Goal: Book appointment/travel/reservation

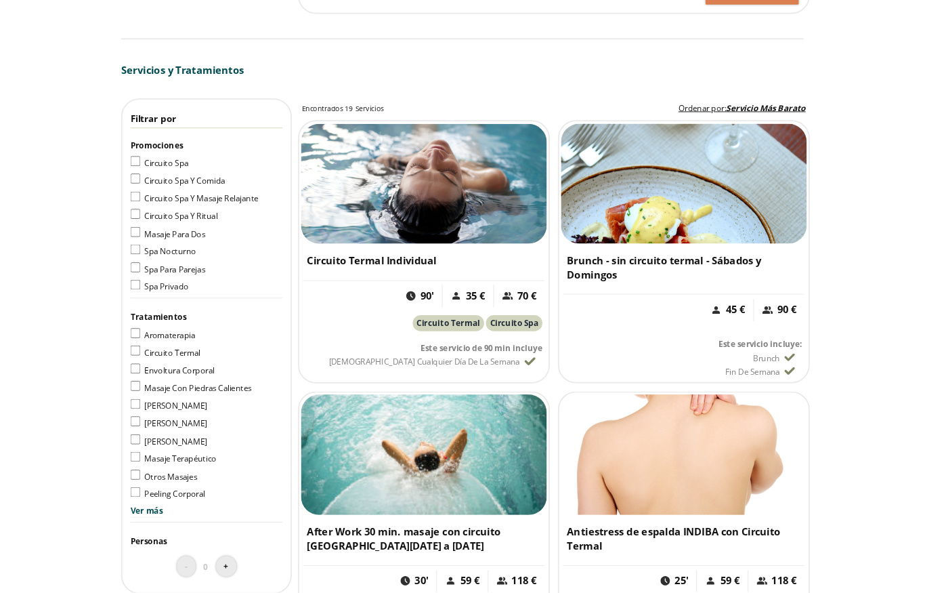
scroll to position [1227, 0]
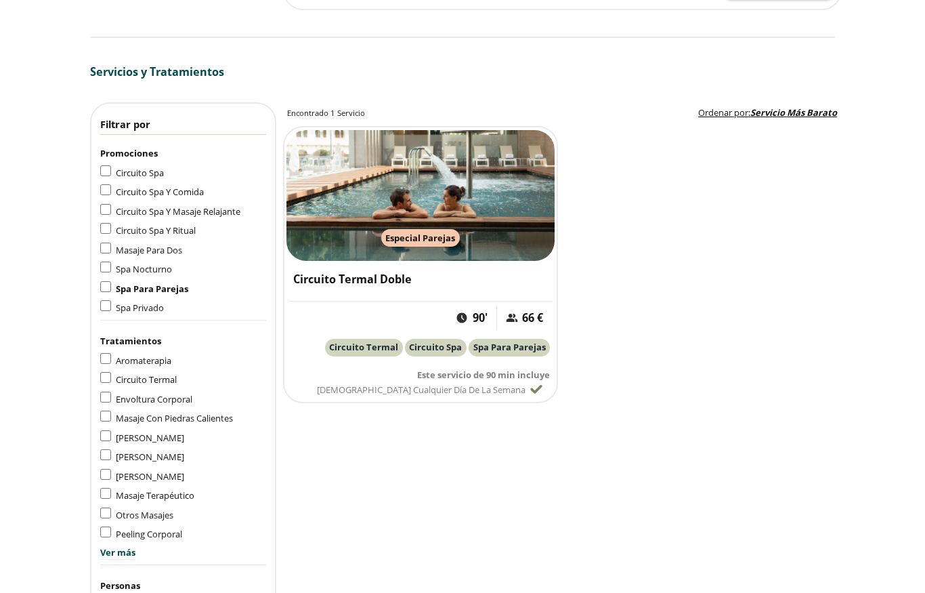
scroll to position [1230, 0]
click at [91, 293] on div "Filtrar por Promociones Circuito Spa Circuito Spa Y Comida Circuito Spa Y Masaj…" at bounding box center [183, 373] width 186 height 540
click at [91, 292] on div "Filtrar por Promociones Circuito Spa Circuito Spa Y Comida Circuito Spa Y Masaj…" at bounding box center [183, 373] width 186 height 540
click at [105, 274] on ul "Circuito Spa Circuito Spa Y Comida Circuito Spa Y Masaje Relajante Circuito Spa…" at bounding box center [183, 241] width 166 height 150
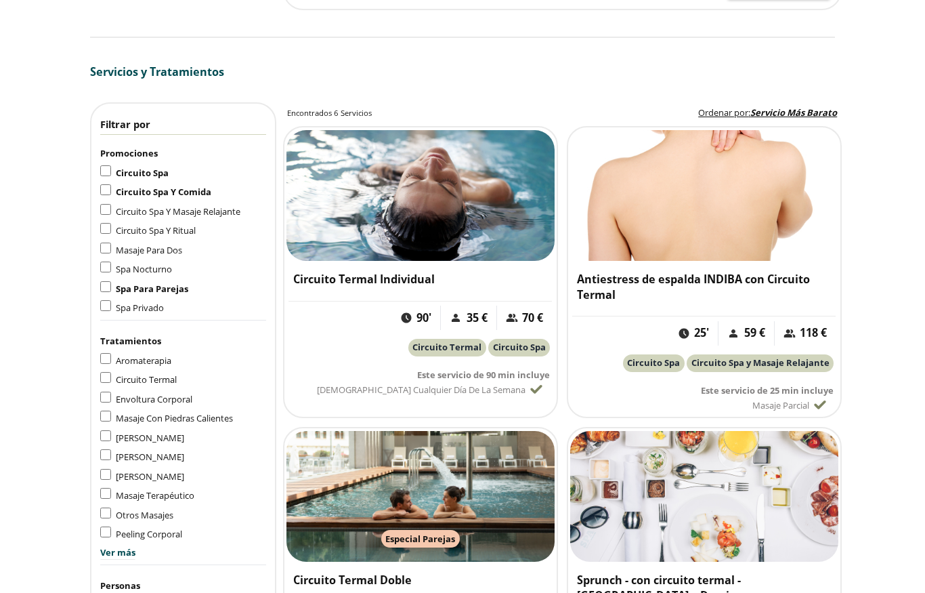
click at [104, 184] on div "Circuito Spa Y Comida" at bounding box center [183, 191] width 166 height 15
click at [108, 158] on p "Promociones" at bounding box center [183, 154] width 166 height 24
click at [95, 163] on div "Filtrar por Promociones Circuito Spa Circuito Spa Y Comida Circuito Spa Y Masaj…" at bounding box center [183, 372] width 186 height 540
click at [113, 157] on p "Promociones" at bounding box center [183, 154] width 166 height 24
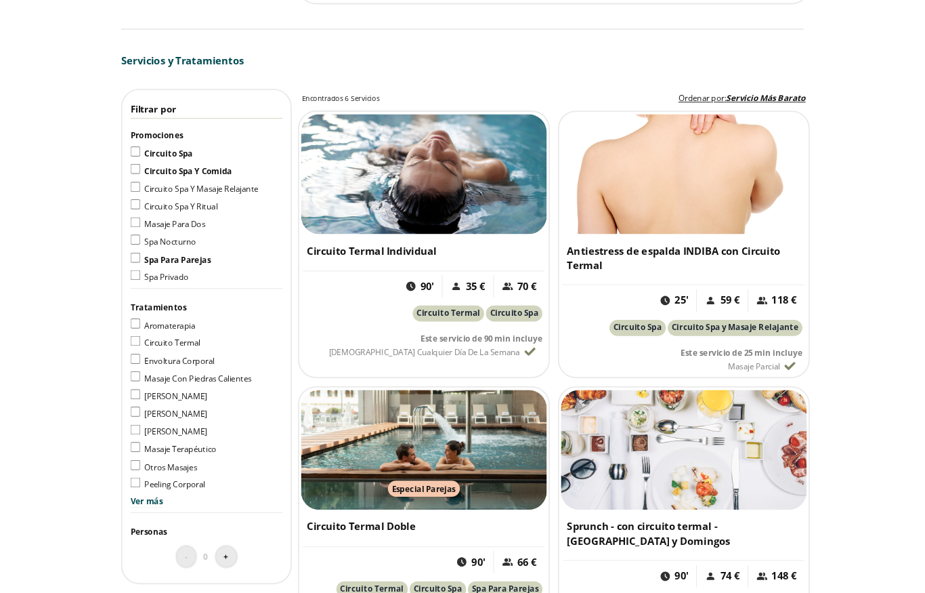
scroll to position [1291, 0]
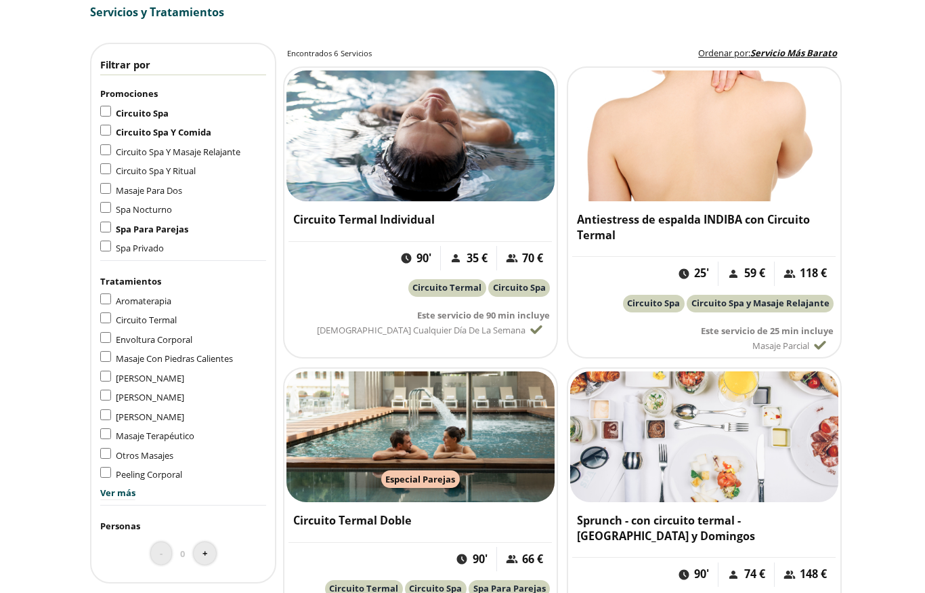
click at [486, 414] on img at bounding box center [420, 436] width 268 height 131
